Goal: Task Accomplishment & Management: Use online tool/utility

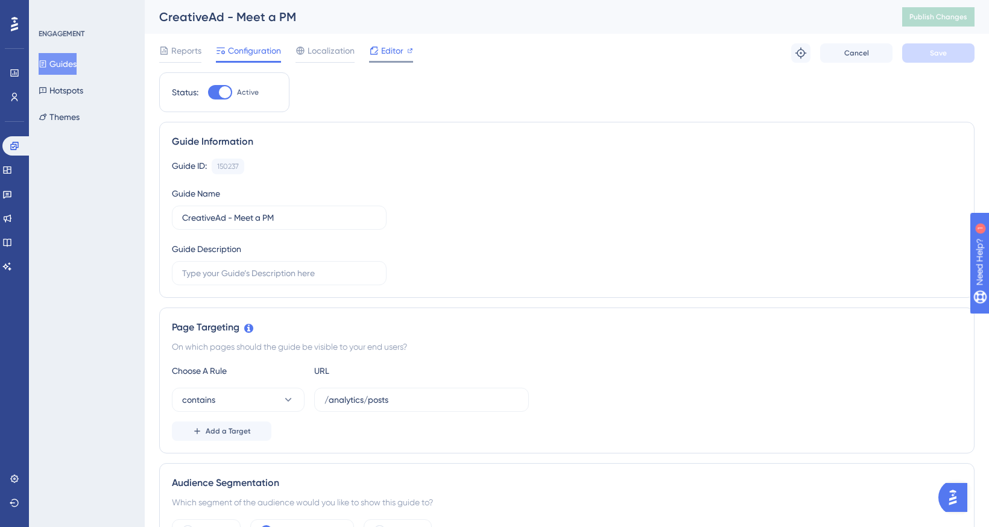
click at [386, 54] on span "Editor" at bounding box center [392, 50] width 22 height 14
click at [936, 16] on span "Publish Changes" at bounding box center [939, 17] width 58 height 10
click at [392, 56] on span "Editor" at bounding box center [392, 50] width 22 height 14
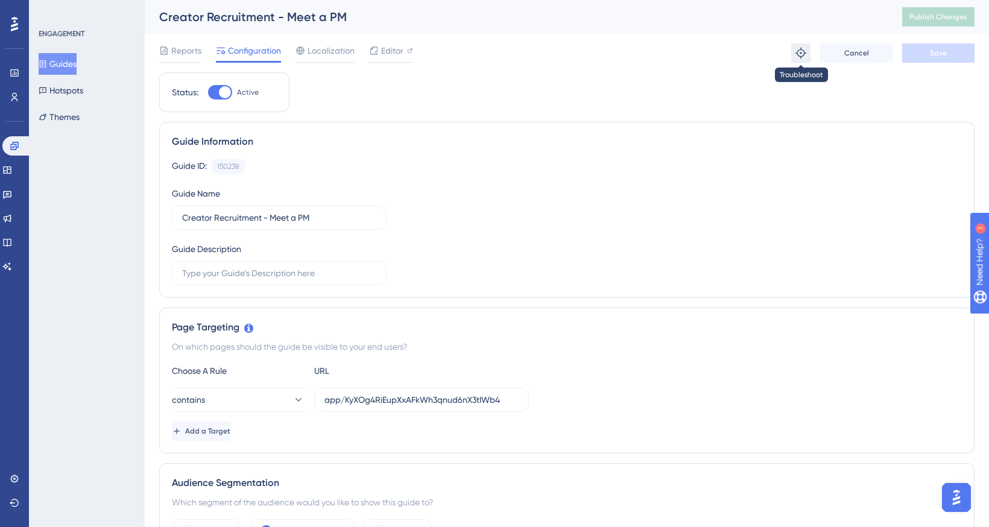
click at [800, 54] on icon at bounding box center [801, 53] width 12 height 12
click at [402, 53] on span "Editor" at bounding box center [392, 50] width 22 height 14
